Goal: Communication & Community: Answer question/provide support

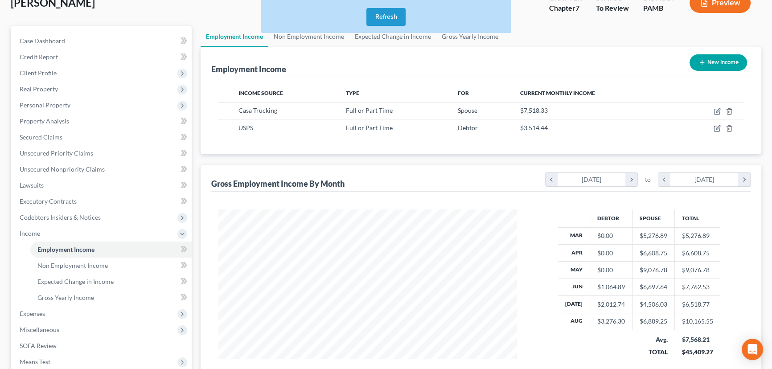
scroll to position [40, 0]
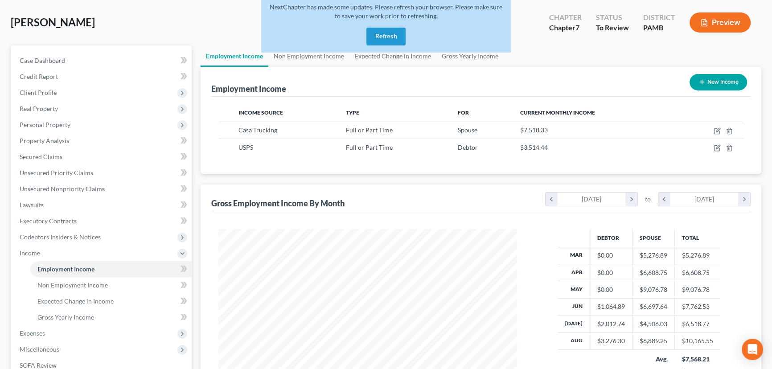
click at [380, 33] on button "Refresh" at bounding box center [385, 37] width 39 height 18
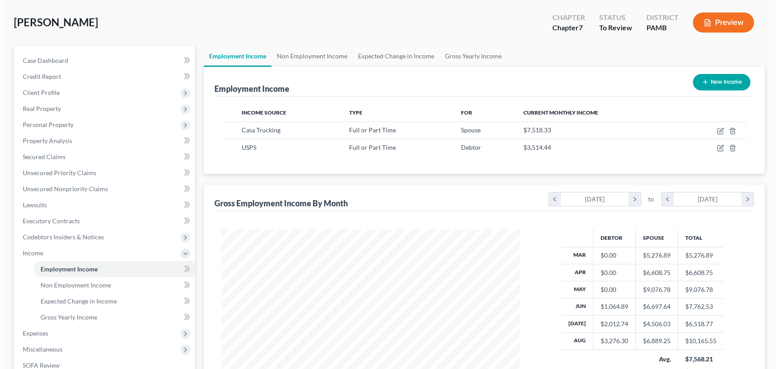
scroll to position [160, 316]
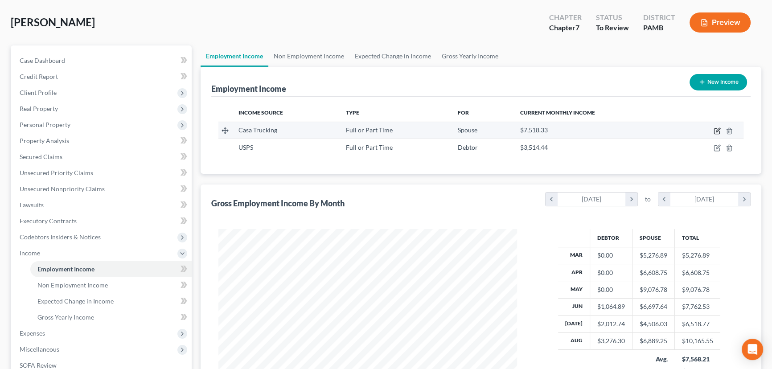
click at [714, 131] on icon "button" at bounding box center [716, 131] width 5 height 5
select select "0"
select select "39"
select select "2"
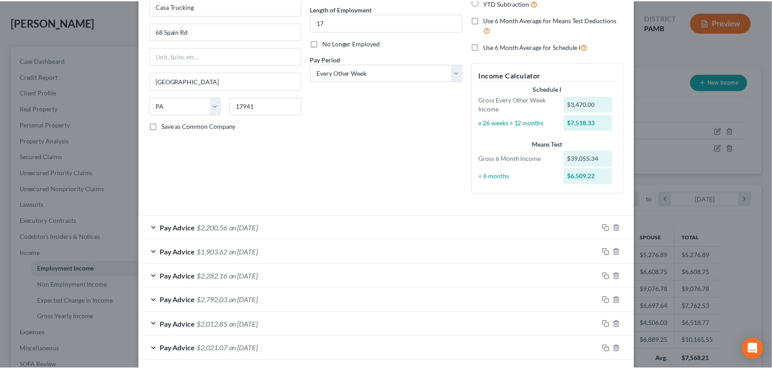
scroll to position [0, 0]
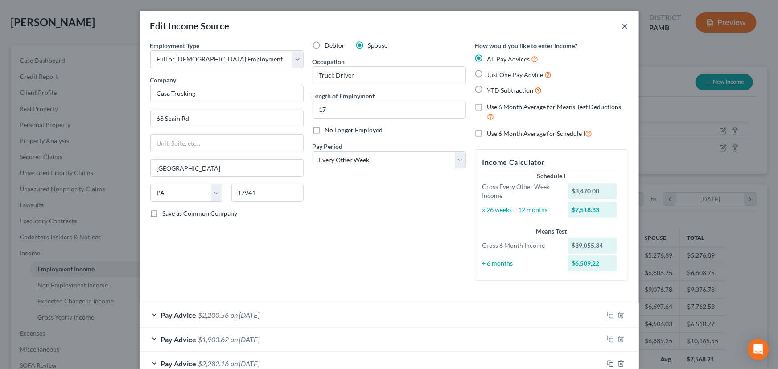
click at [622, 30] on button "×" at bounding box center [625, 26] width 6 height 11
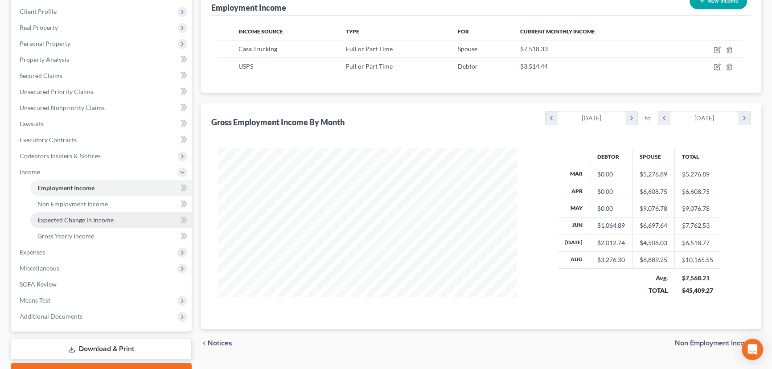
scroll to position [81, 0]
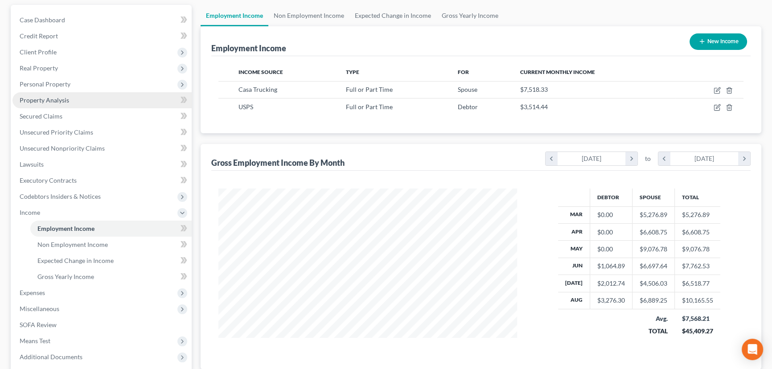
click at [103, 98] on link "Property Analysis" at bounding box center [101, 100] width 179 height 16
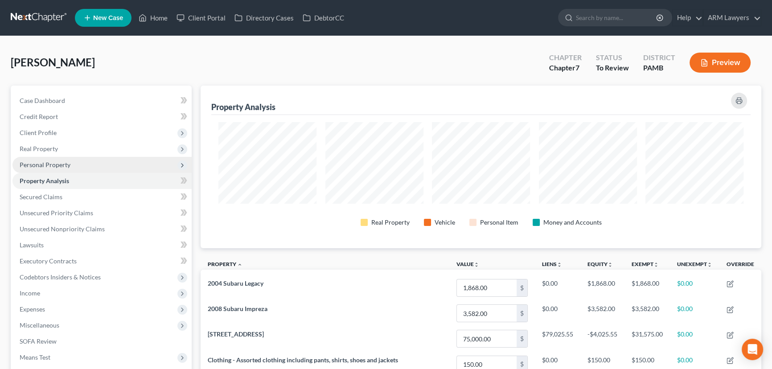
click at [75, 167] on span "Personal Property" at bounding box center [101, 165] width 179 height 16
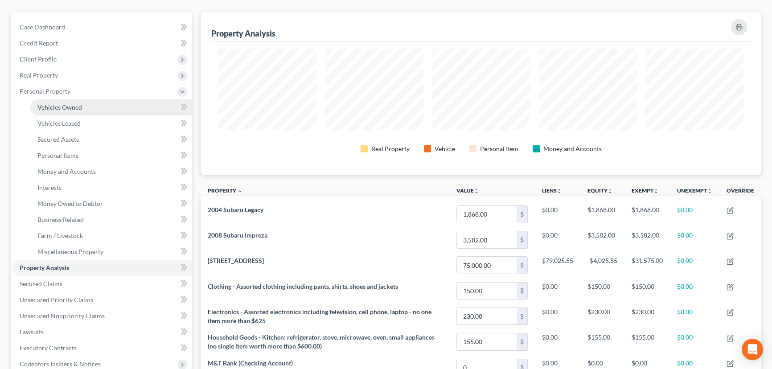
scroll to position [81, 0]
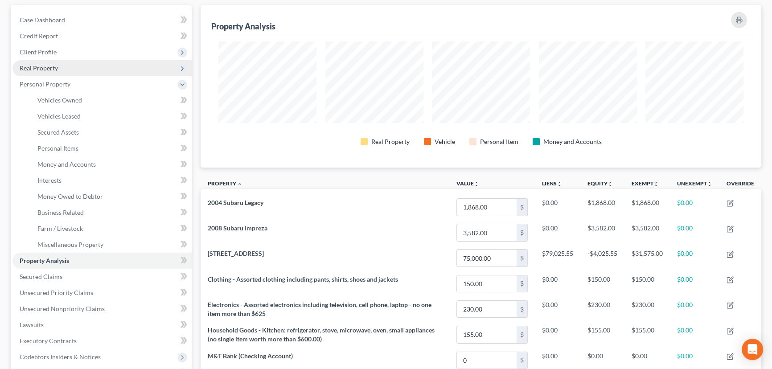
click at [64, 62] on span "Real Property" at bounding box center [101, 68] width 179 height 16
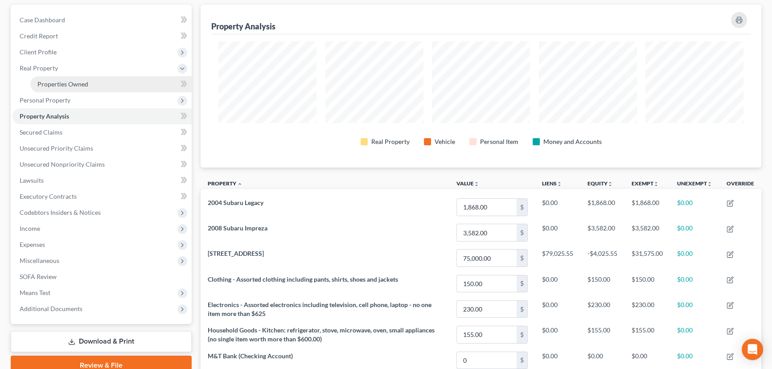
click at [80, 80] on span "Properties Owned" at bounding box center [62, 84] width 51 height 8
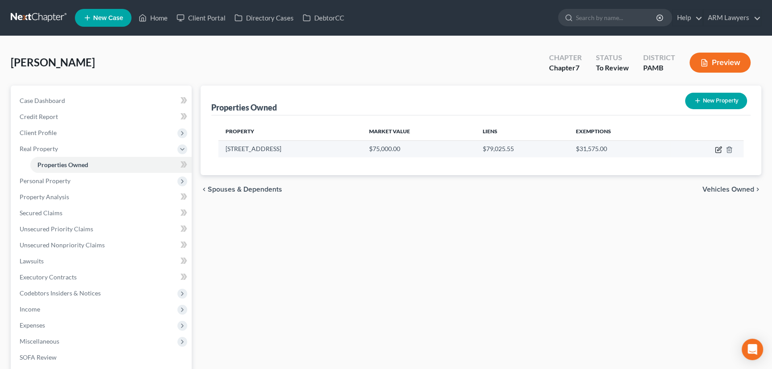
click at [716, 148] on icon "button" at bounding box center [718, 149] width 7 height 7
select select "39"
select select "2"
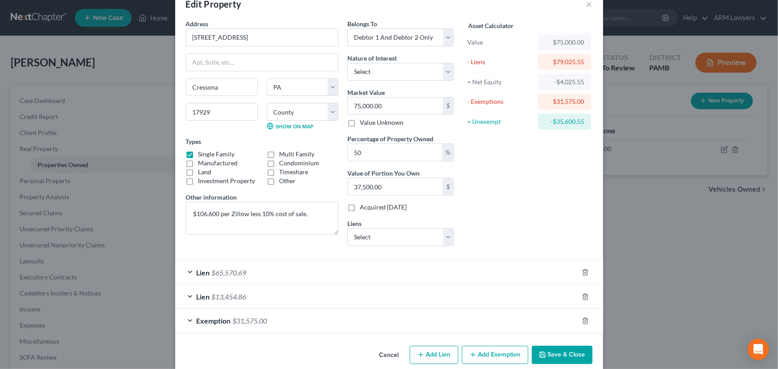
scroll to position [34, 0]
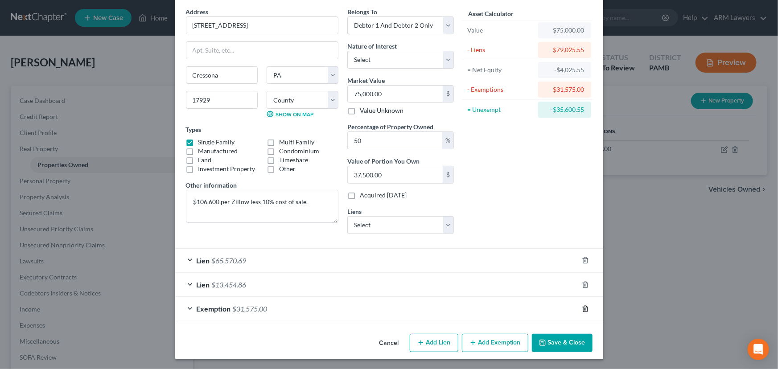
click at [582, 308] on icon "button" at bounding box center [585, 308] width 7 height 7
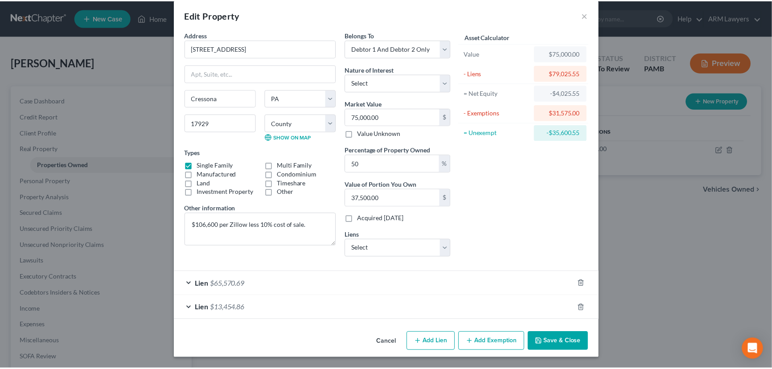
scroll to position [10, 0]
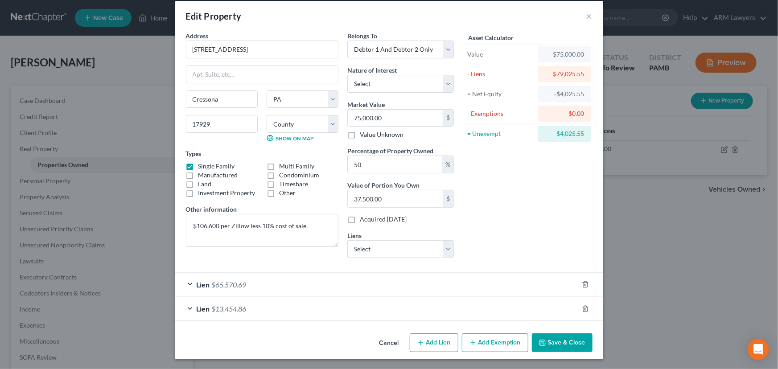
click at [554, 344] on button "Save & Close" at bounding box center [562, 342] width 61 height 19
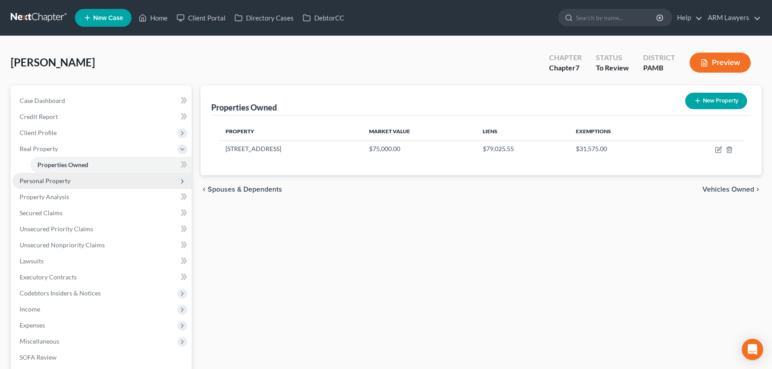
click at [82, 181] on span "Personal Property" at bounding box center [101, 181] width 179 height 16
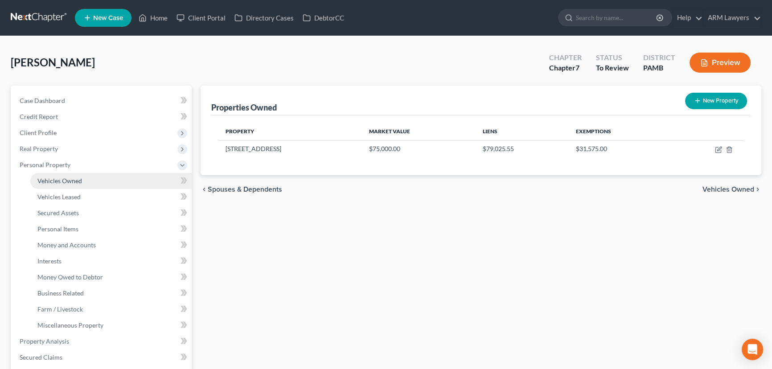
click at [91, 180] on link "Vehicles Owned" at bounding box center [110, 181] width 161 height 16
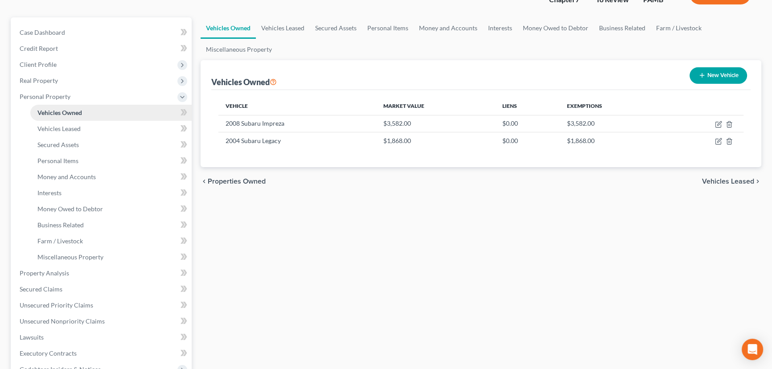
scroll to position [81, 0]
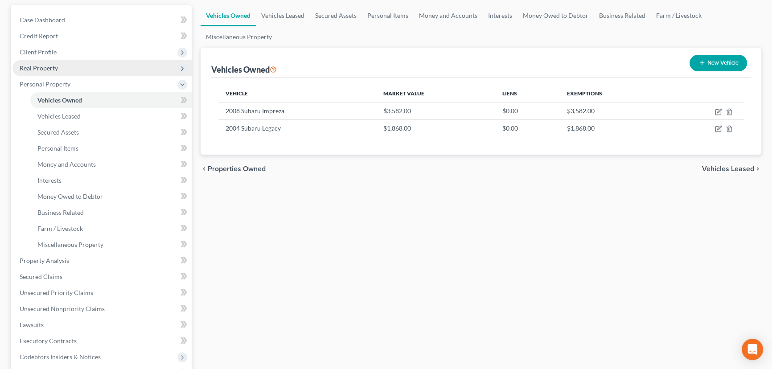
click at [111, 66] on span "Real Property" at bounding box center [101, 68] width 179 height 16
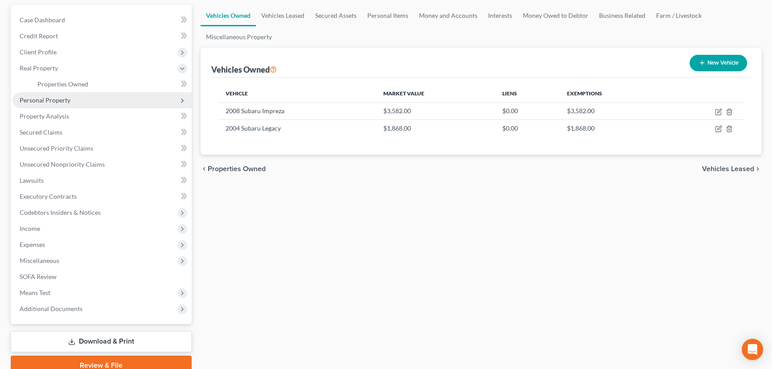
click at [114, 100] on span "Personal Property" at bounding box center [101, 100] width 179 height 16
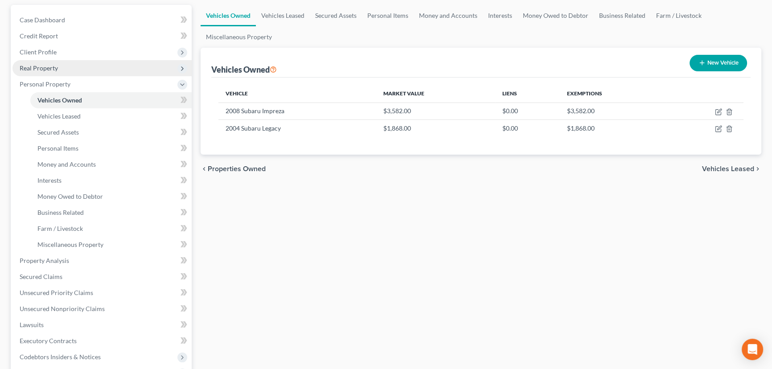
click at [84, 68] on span "Real Property" at bounding box center [101, 68] width 179 height 16
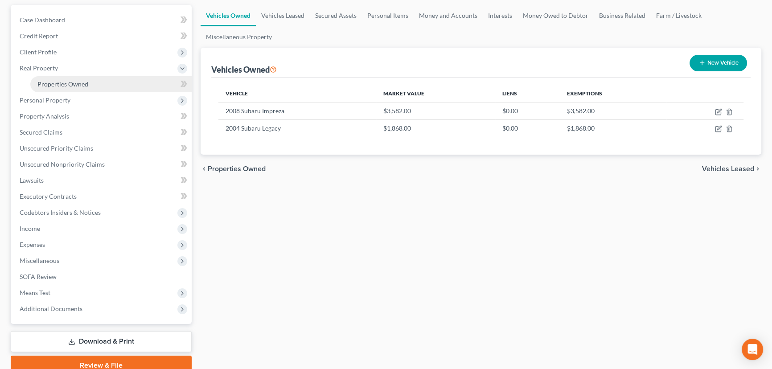
click at [105, 88] on link "Properties Owned" at bounding box center [110, 84] width 161 height 16
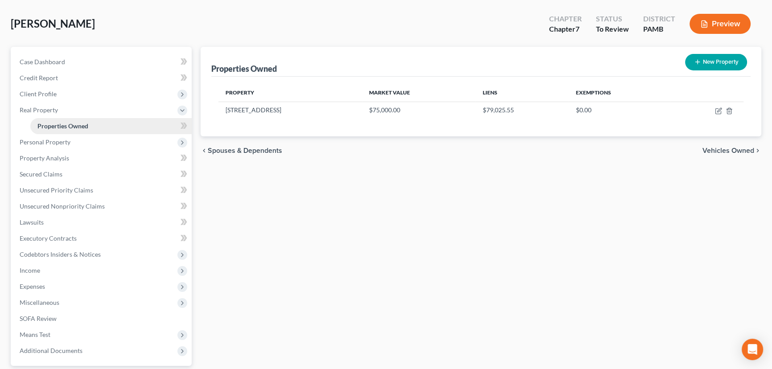
scroll to position [119, 0]
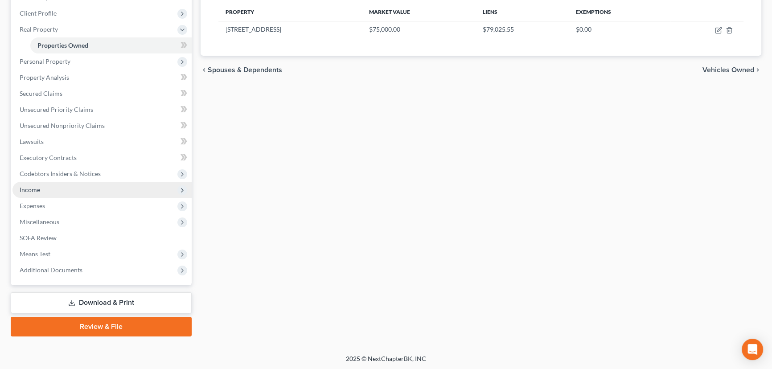
click at [115, 186] on span "Income" at bounding box center [101, 190] width 179 height 16
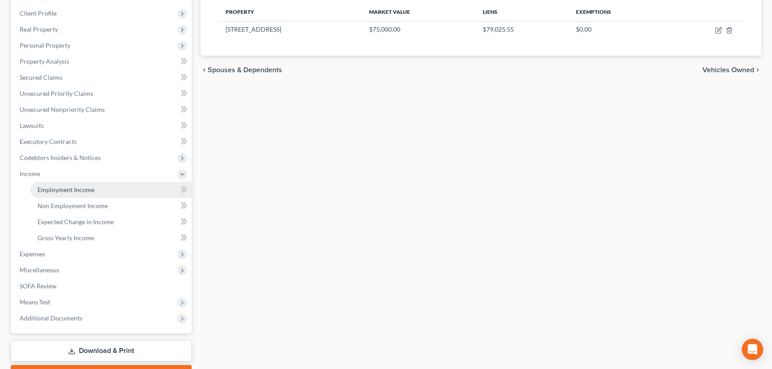
click at [115, 190] on link "Employment Income" at bounding box center [110, 190] width 161 height 16
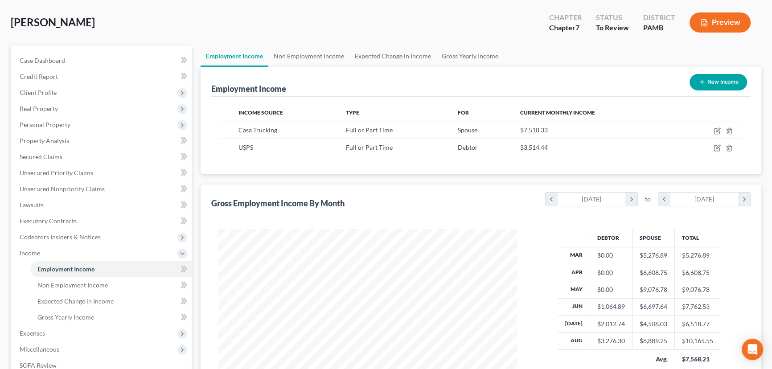
scroll to position [81, 0]
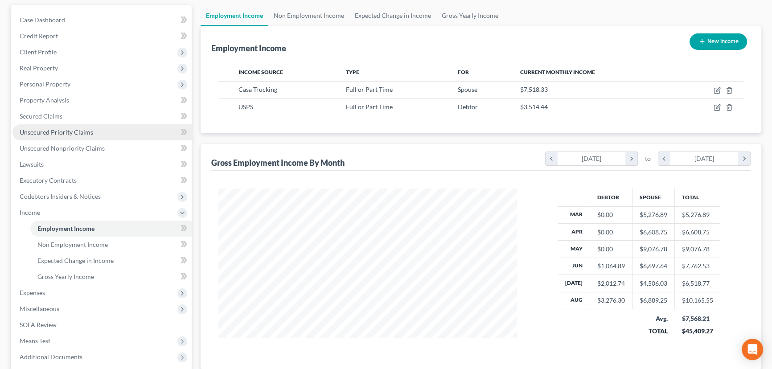
click at [113, 128] on link "Unsecured Priority Claims" at bounding box center [101, 132] width 179 height 16
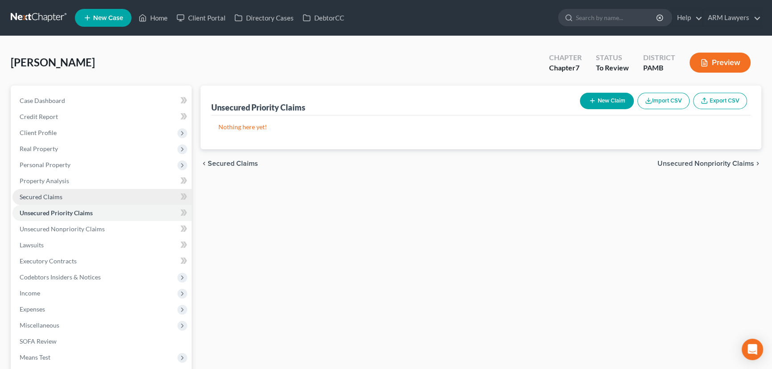
click at [115, 190] on link "Secured Claims" at bounding box center [101, 197] width 179 height 16
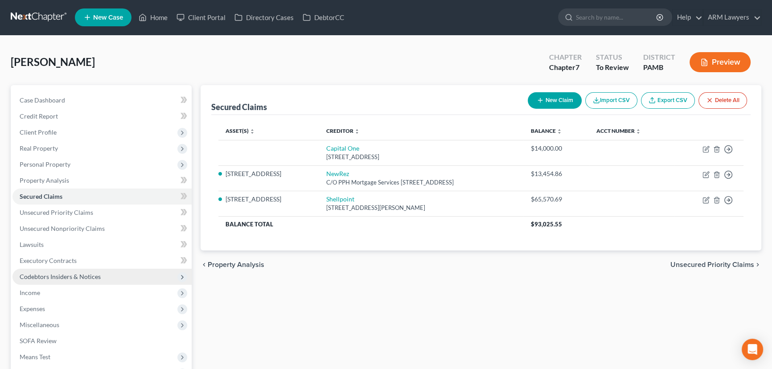
scroll to position [40, 0]
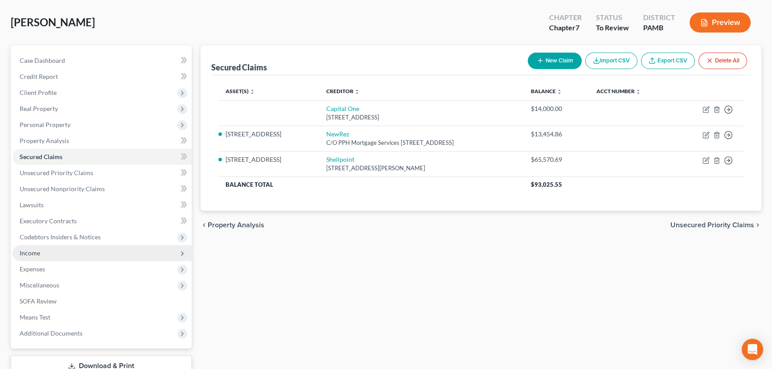
click at [59, 251] on span "Income" at bounding box center [101, 253] width 179 height 16
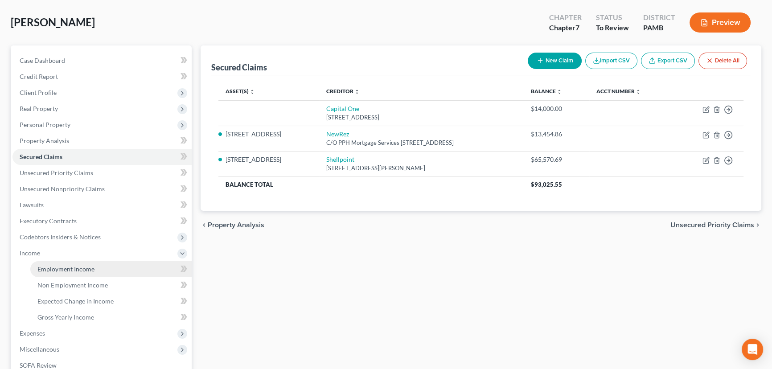
click at [102, 271] on link "Employment Income" at bounding box center [110, 269] width 161 height 16
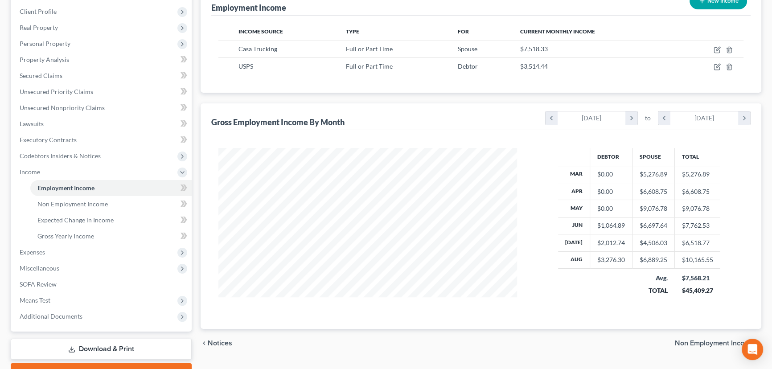
scroll to position [81, 0]
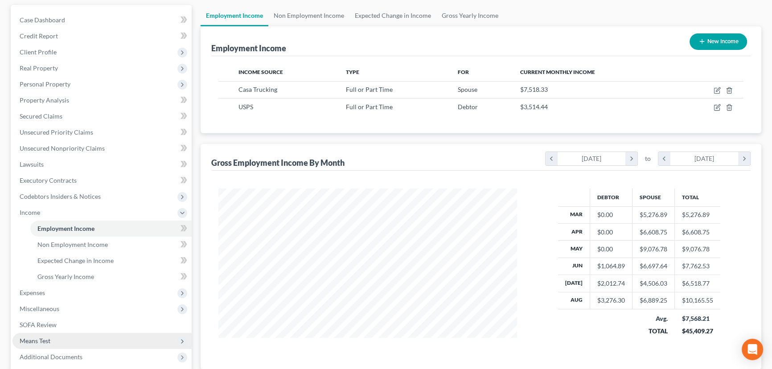
click at [64, 341] on span "Means Test" at bounding box center [101, 341] width 179 height 16
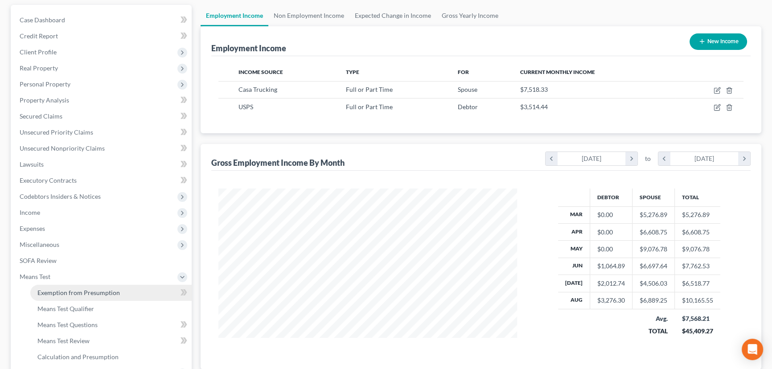
click at [126, 290] on link "Exemption from Presumption" at bounding box center [110, 293] width 161 height 16
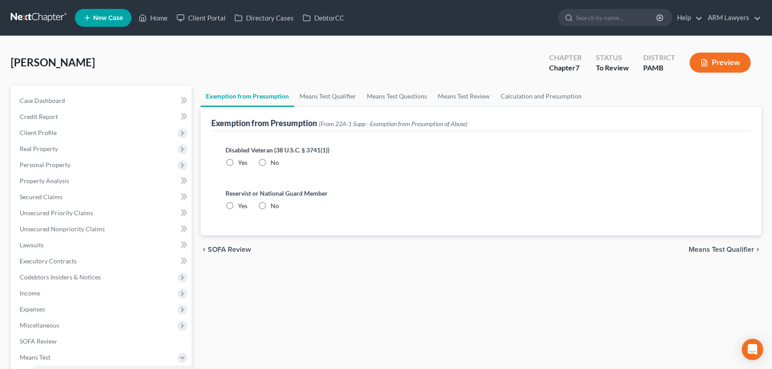
radio input "true"
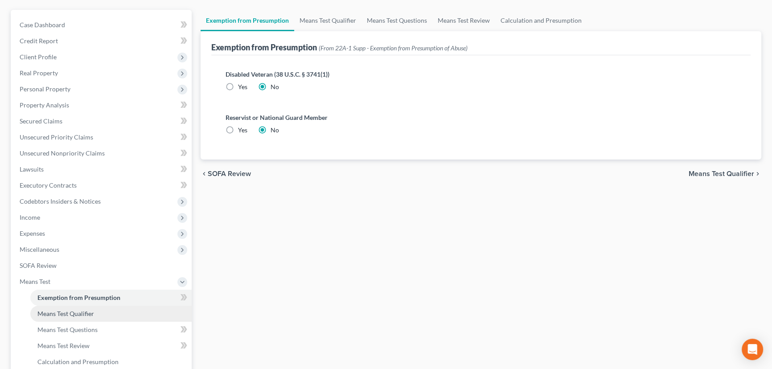
scroll to position [121, 0]
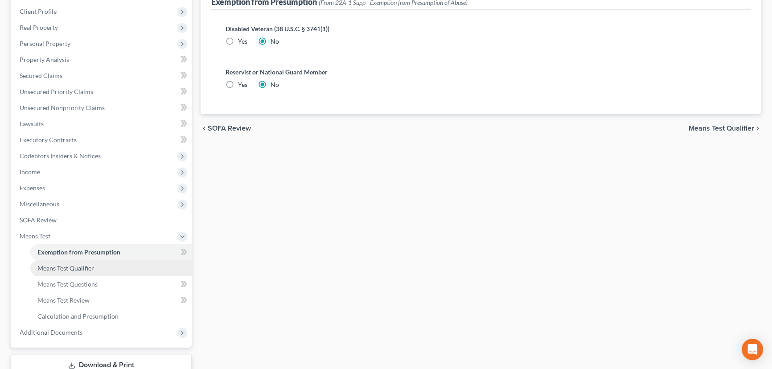
click at [116, 272] on link "Means Test Qualifier" at bounding box center [110, 268] width 161 height 16
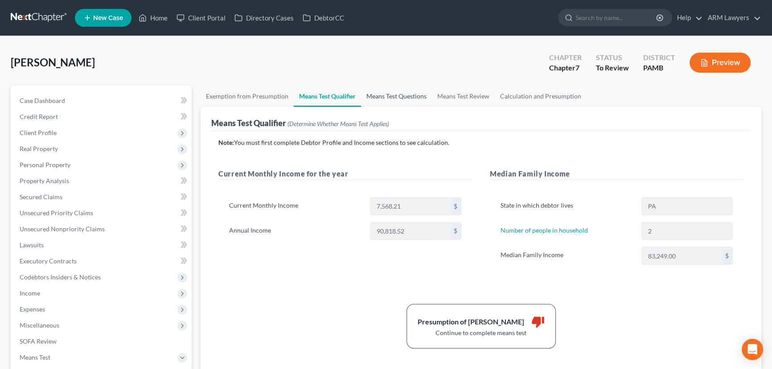
click at [389, 102] on link "Means Test Questions" at bounding box center [396, 96] width 71 height 21
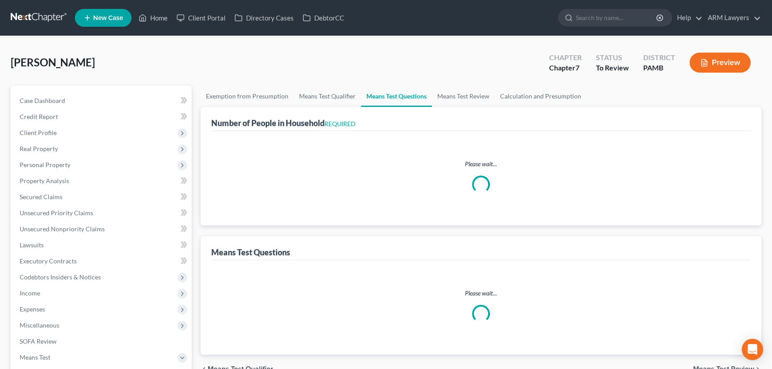
select select "60"
select select "0"
select select "60"
select select "0"
select select "60"
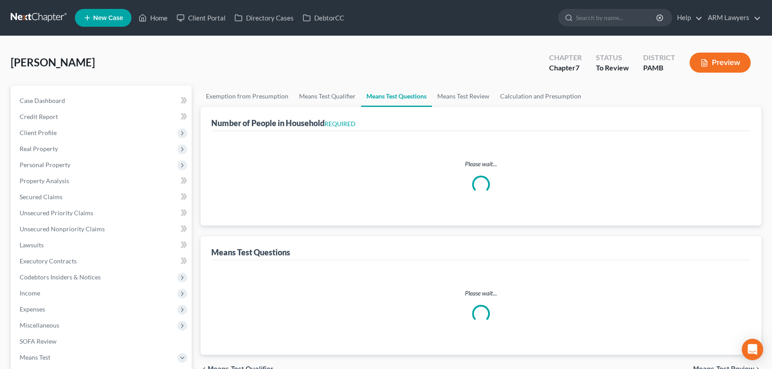
select select "2"
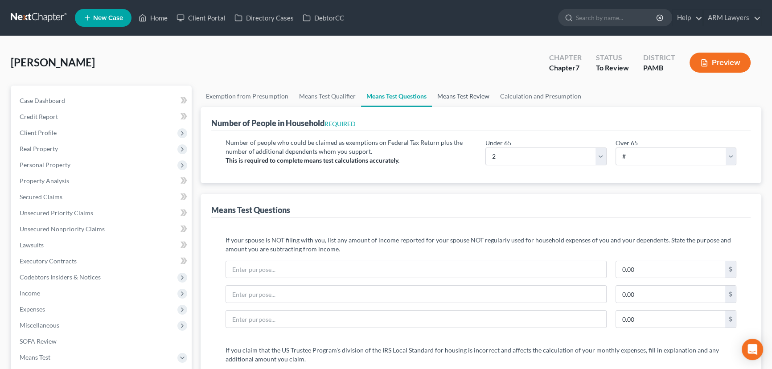
click at [453, 95] on link "Means Test Review" at bounding box center [463, 96] width 63 height 21
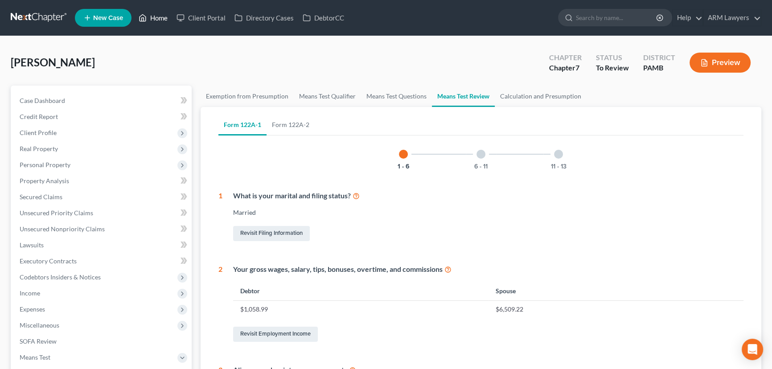
click at [160, 19] on link "Home" at bounding box center [153, 18] width 38 height 16
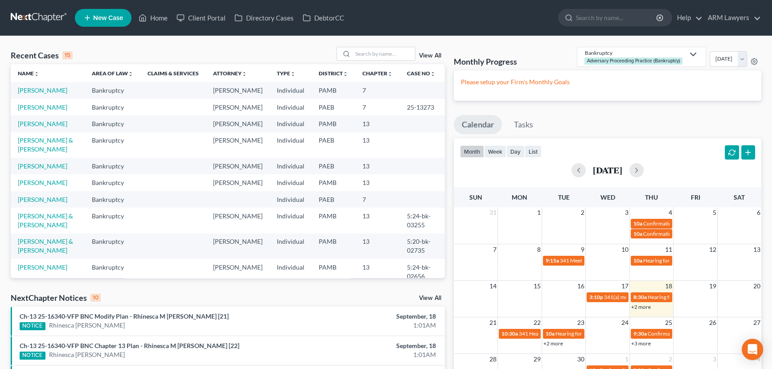
click at [427, 57] on link "View All" at bounding box center [430, 56] width 22 height 6
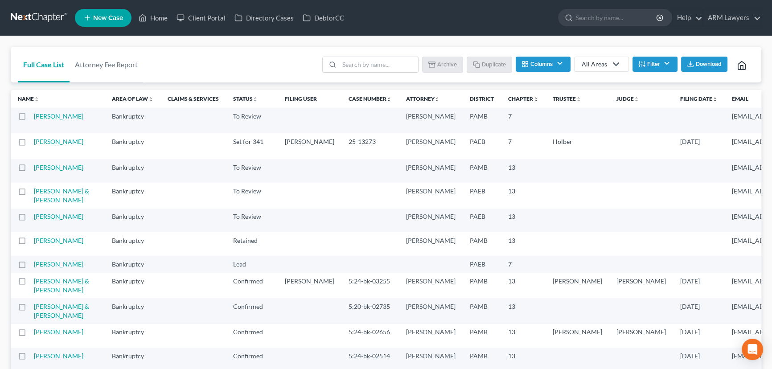
click at [615, 61] on icon at bounding box center [616, 64] width 11 height 11
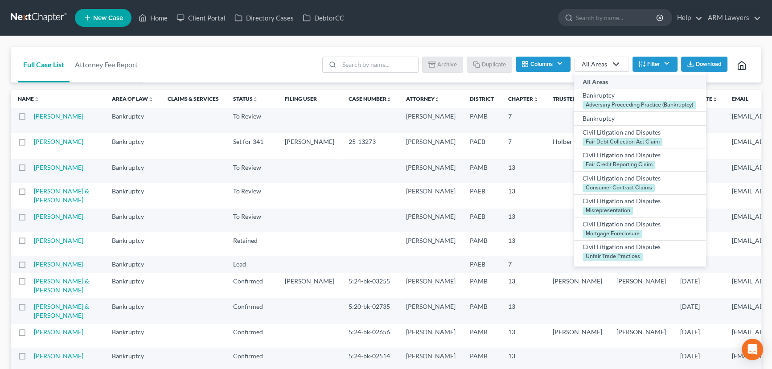
click at [650, 64] on button "Filter" at bounding box center [654, 64] width 45 height 15
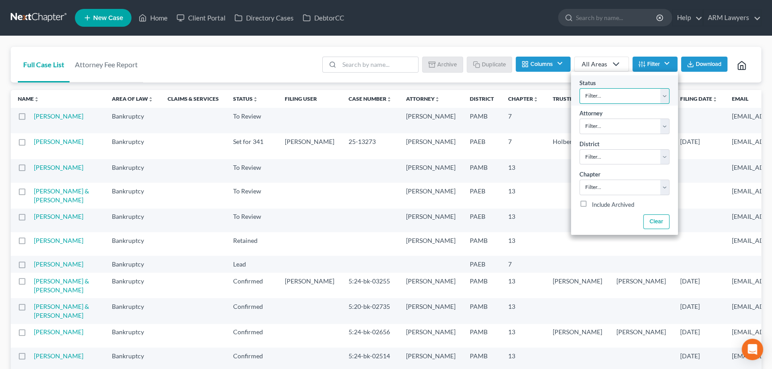
click at [622, 92] on select "Filter... Answer Due Awaiting Confirmation Awaiting Discharge Confirmed Could N…" at bounding box center [624, 96] width 90 height 16
select select "9"
click at [579, 88] on select "Filter... Answer Due Awaiting Confirmation Awaiting Discharge Confirmed Could N…" at bounding box center [624, 96] width 90 height 16
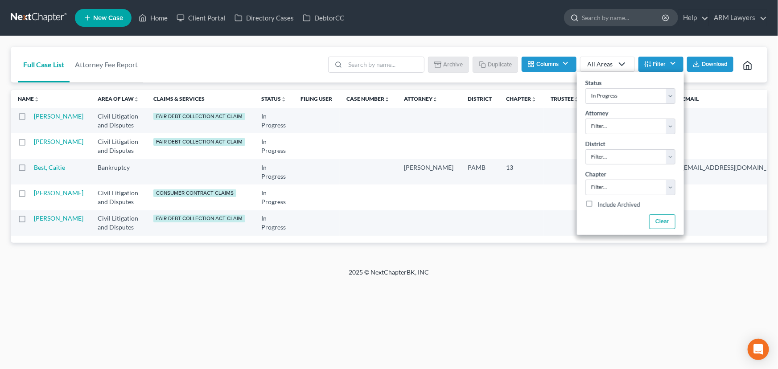
click at [611, 21] on input "search" at bounding box center [623, 17] width 82 height 16
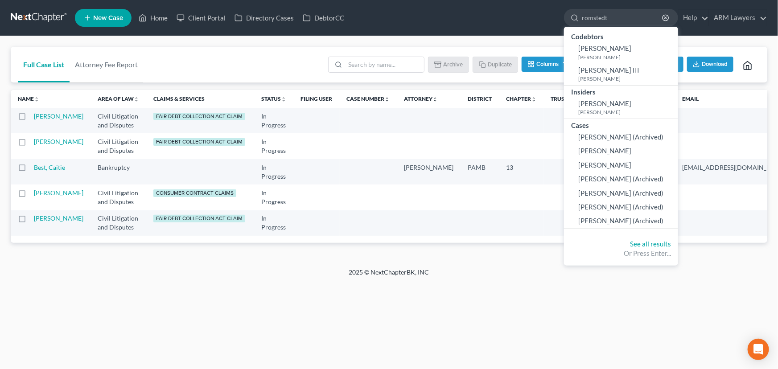
type input "romstedt"
click at [421, 34] on nav "Home New Case Client Portal Directory Cases DebtorCC ARM Lawyers [PERSON_NAME][…" at bounding box center [389, 18] width 778 height 36
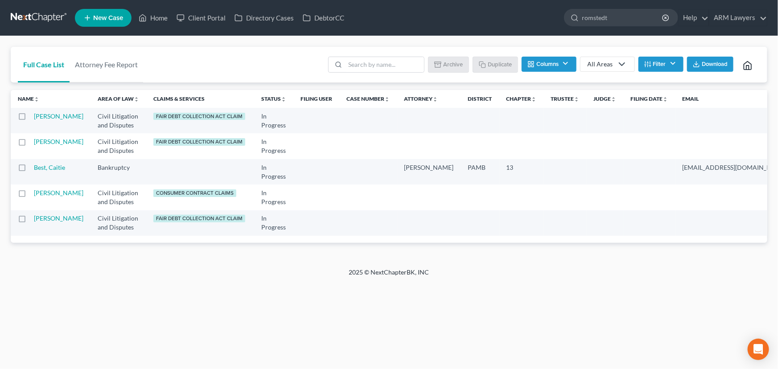
click at [668, 60] on button "Filter" at bounding box center [660, 64] width 45 height 15
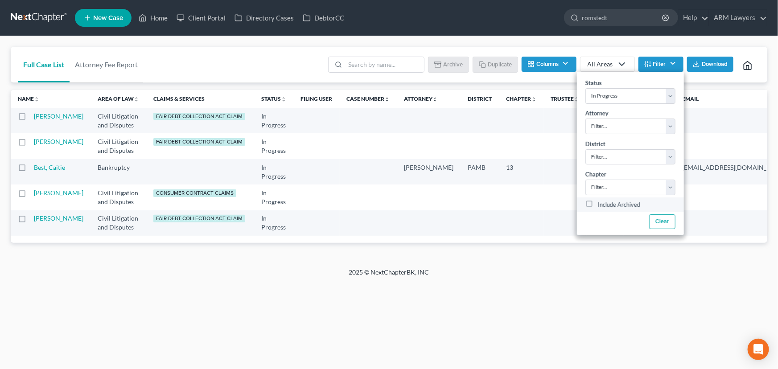
click at [598, 205] on label "Include Archived" at bounding box center [619, 205] width 42 height 11
click at [601, 205] on input "Include Archived" at bounding box center [604, 203] width 6 height 6
checkbox input "true"
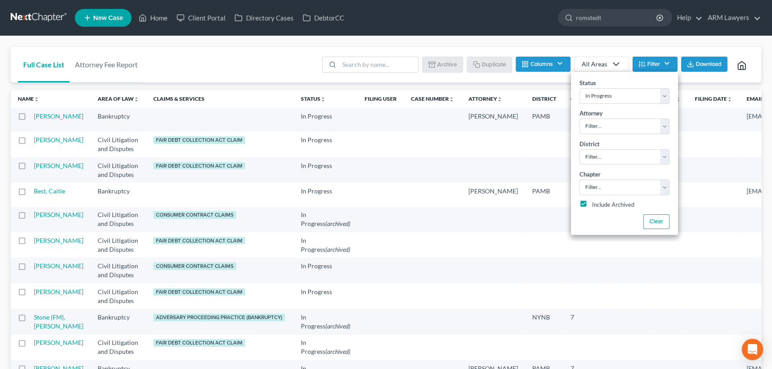
click at [357, 127] on td at bounding box center [380, 120] width 46 height 24
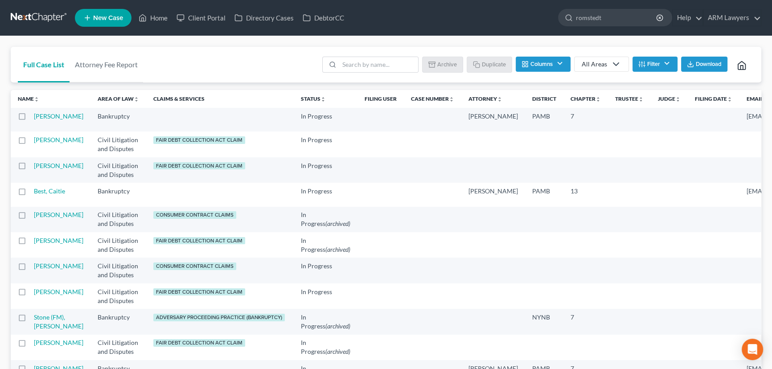
click at [146, 121] on th at bounding box center [220, 120] width 148 height 24
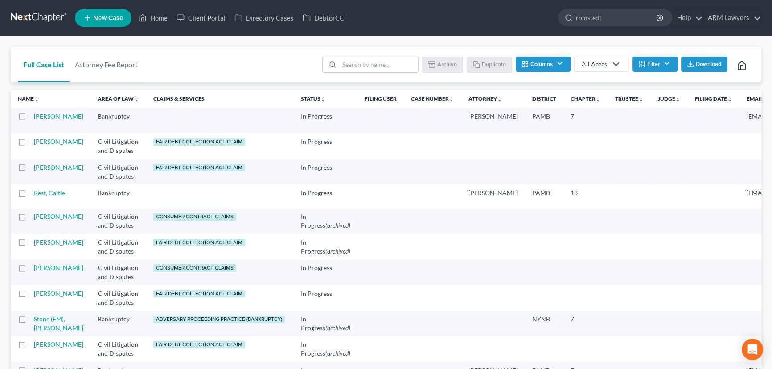
click at [30, 119] on label at bounding box center [30, 119] width 0 height 0
click at [34, 116] on input "checkbox" at bounding box center [37, 115] width 6 height 6
click at [30, 119] on label at bounding box center [30, 119] width 0 height 0
click at [34, 116] on input "checkbox" at bounding box center [37, 115] width 6 height 6
checkbox input "false"
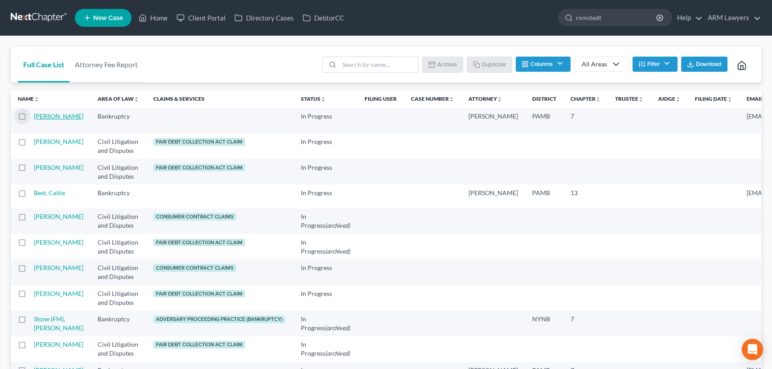
click at [53, 117] on link "[PERSON_NAME]" at bounding box center [58, 116] width 49 height 8
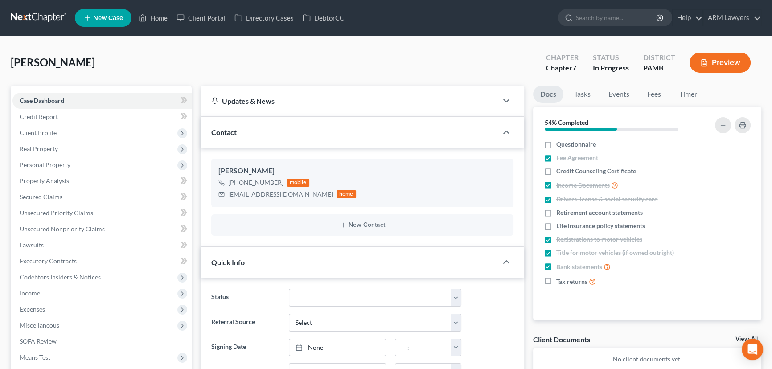
click at [343, 62] on div "[PERSON_NAME] Upgraded Chapter Chapter 7 Status In Progress District PAMB Previ…" at bounding box center [386, 66] width 751 height 39
drag, startPoint x: 152, startPoint y: 17, endPoint x: 175, endPoint y: 105, distance: 90.2
click at [152, 17] on link "Home" at bounding box center [153, 18] width 38 height 16
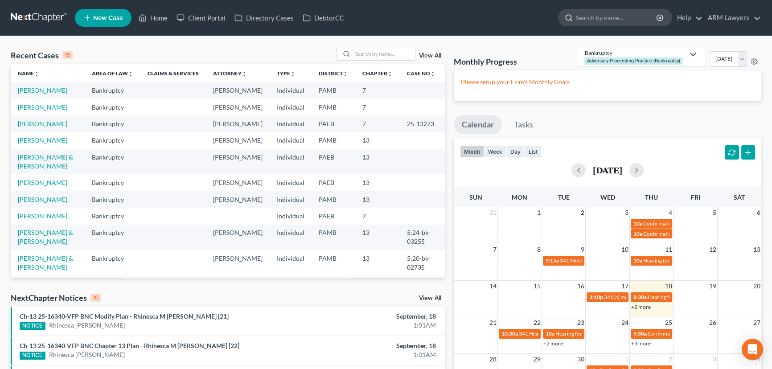
click at [613, 13] on input "search" at bounding box center [617, 17] width 82 height 16
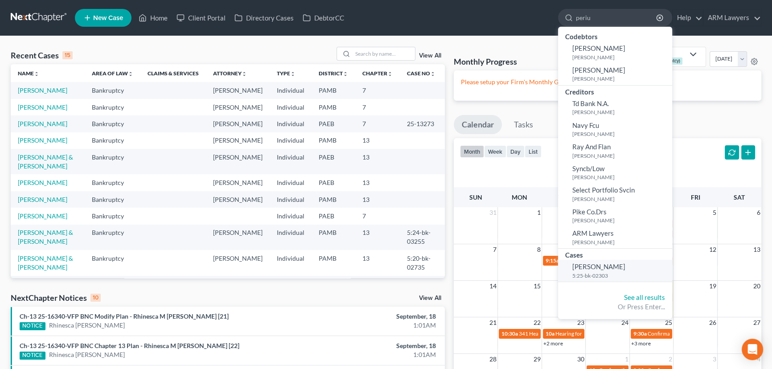
type input "periu"
click at [595, 267] on span "[PERSON_NAME]" at bounding box center [598, 267] width 53 height 8
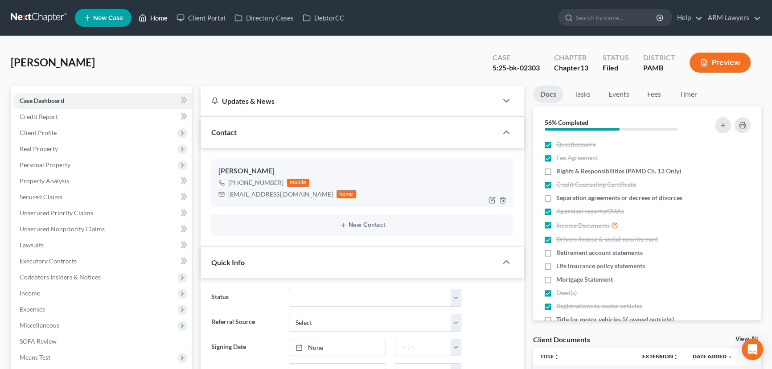
drag, startPoint x: 152, startPoint y: 19, endPoint x: 331, endPoint y: 179, distance: 240.2
click at [152, 19] on link "Home" at bounding box center [153, 18] width 38 height 16
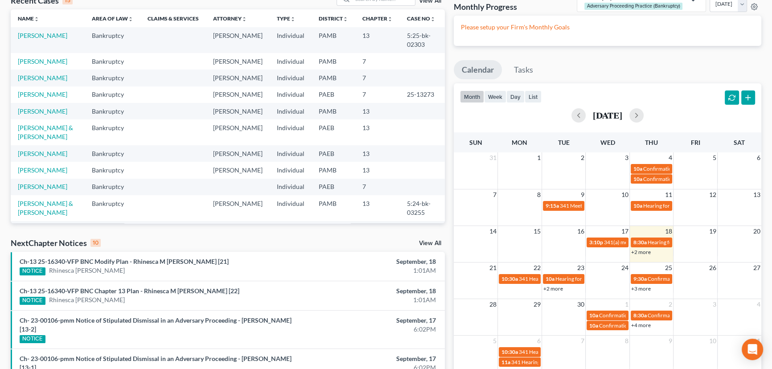
scroll to position [81, 0]
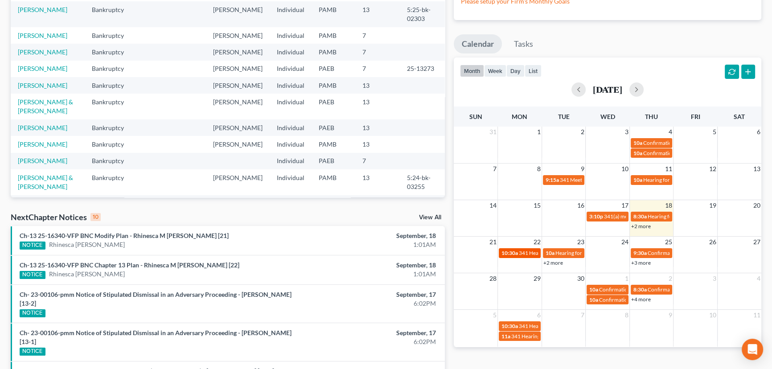
click at [520, 250] on span "341 Hearing for [PERSON_NAME]" at bounding box center [559, 253] width 80 height 7
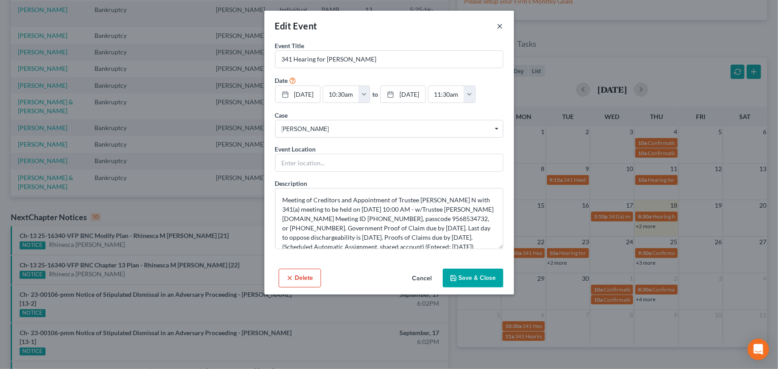
click at [499, 25] on button "×" at bounding box center [500, 26] width 6 height 11
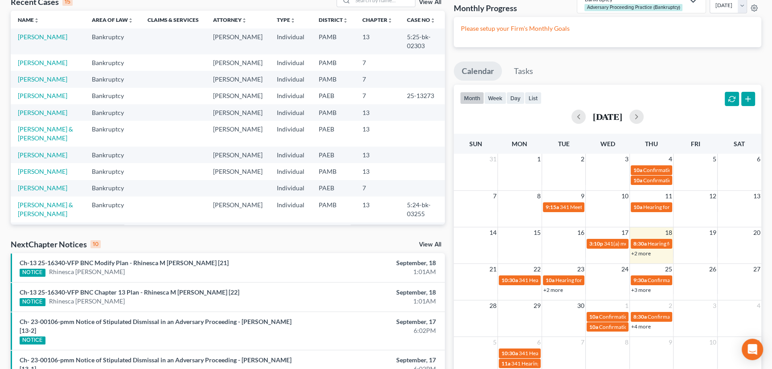
scroll to position [0, 0]
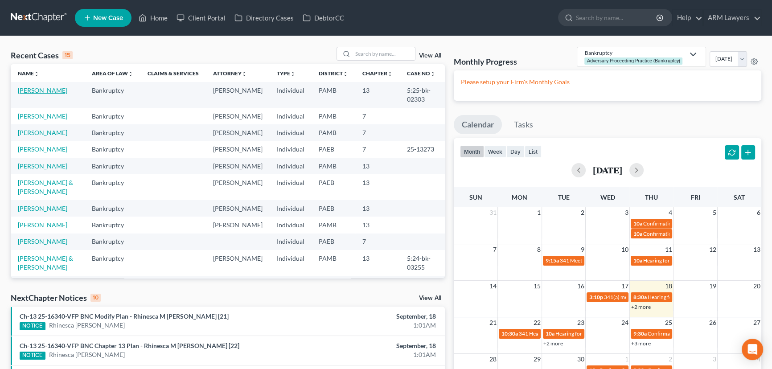
click at [40, 90] on link "[PERSON_NAME]" at bounding box center [42, 90] width 49 height 8
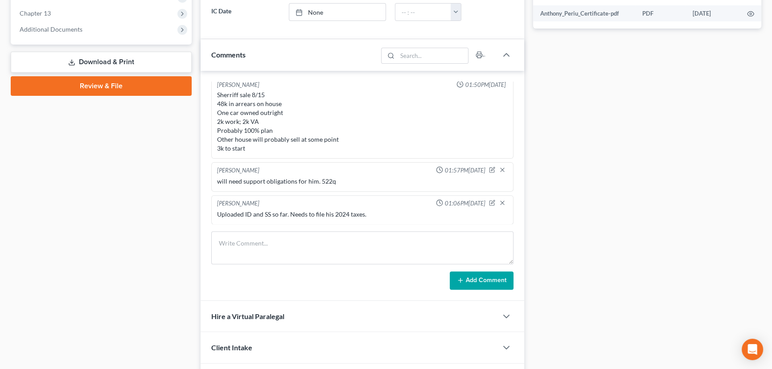
scroll to position [365, 0]
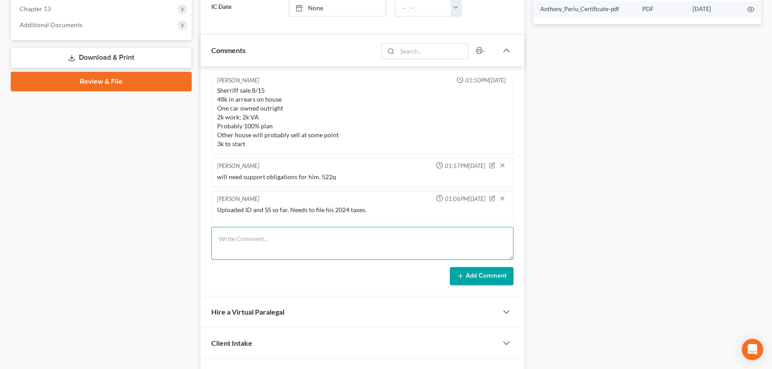
click at [286, 231] on textarea at bounding box center [362, 243] width 302 height 33
click at [285, 246] on textarea at bounding box center [362, 243] width 302 height 33
paste textarea "Called Periu and got the VM. I told him the deadline for the documents is [DATE…"
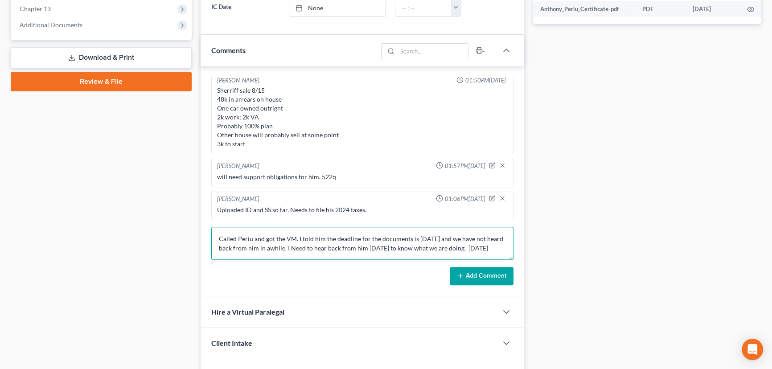
type textarea "Called Periu and got the VM. I told him the deadline for the documents is [DATE…"
click at [465, 271] on button "Add Comment" at bounding box center [482, 276] width 64 height 19
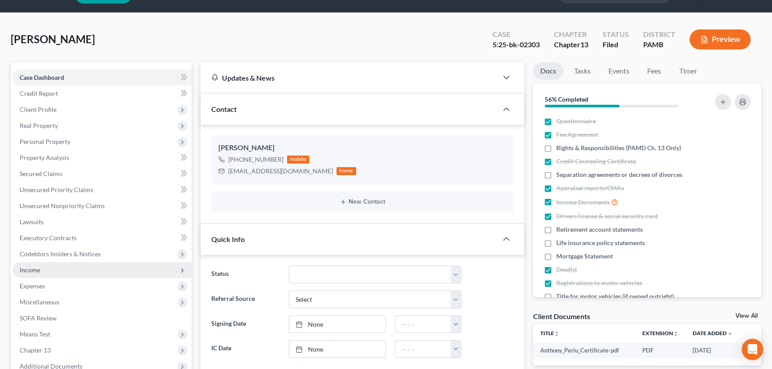
scroll to position [0, 0]
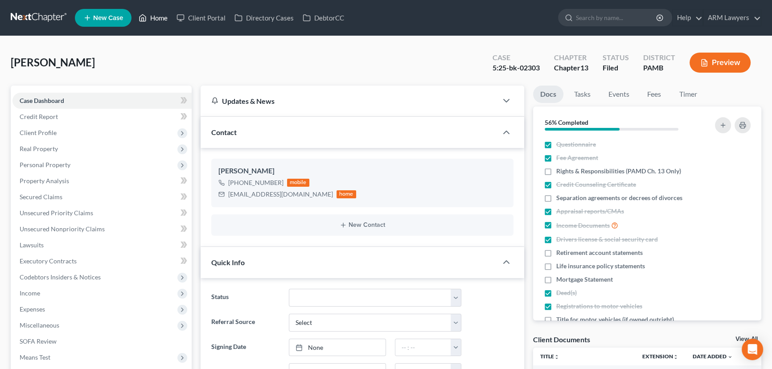
drag, startPoint x: 155, startPoint y: 20, endPoint x: 145, endPoint y: 45, distance: 26.4
click at [155, 20] on link "Home" at bounding box center [153, 18] width 38 height 16
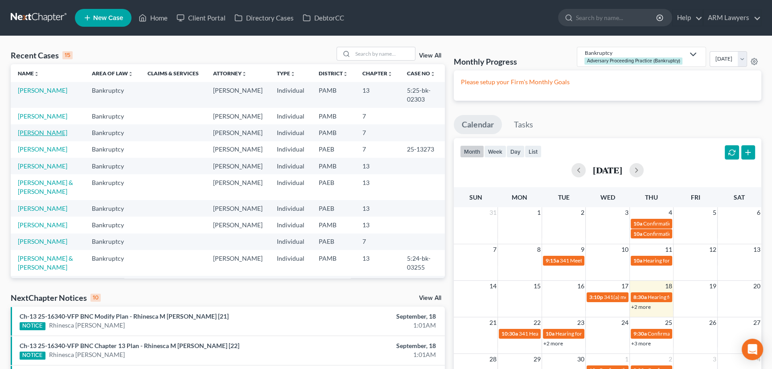
click at [42, 133] on link "[PERSON_NAME]" at bounding box center [42, 133] width 49 height 8
